Goal: Navigation & Orientation: Find specific page/section

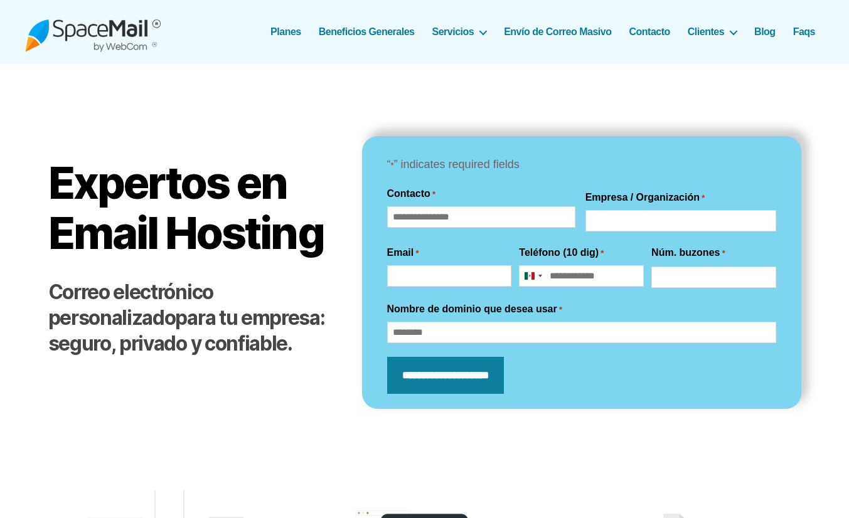
click at [355, 33] on link "Beneficios Generales" at bounding box center [367, 32] width 96 height 12
click at [651, 34] on link "Contacto" at bounding box center [649, 32] width 41 height 12
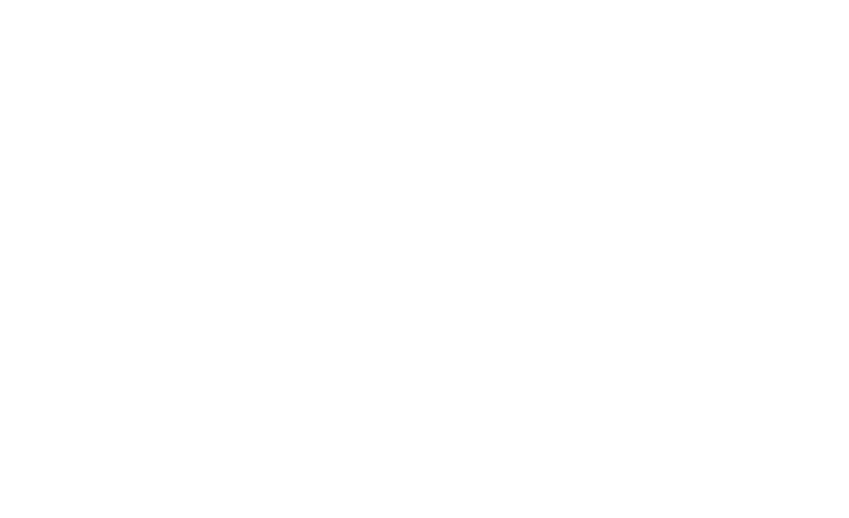
scroll to position [690, 0]
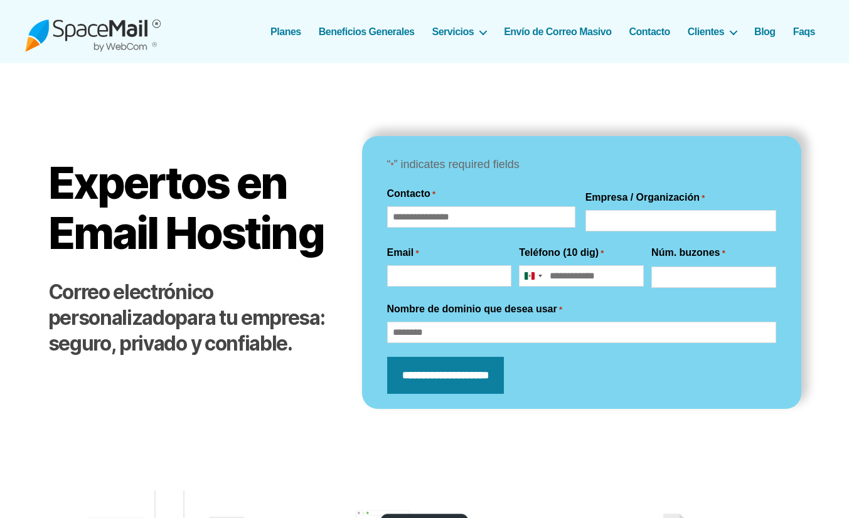
drag, startPoint x: 443, startPoint y: 92, endPoint x: 526, endPoint y: 97, distance: 83.0
